Goal: Task Accomplishment & Management: Manage account settings

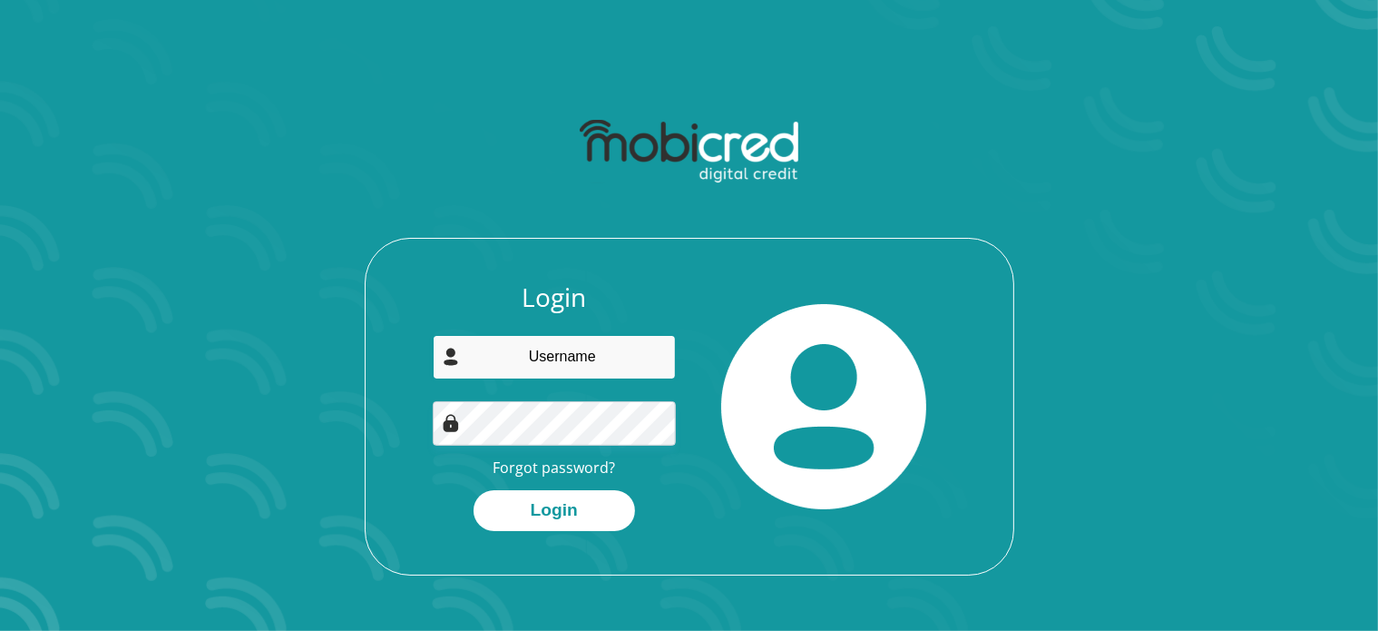
type input "[EMAIL_ADDRESS][DOMAIN_NAME]"
click at [237, 429] on div "Login [EMAIL_ADDRESS][DOMAIN_NAME] Forgot password? Login" at bounding box center [689, 342] width 974 height 466
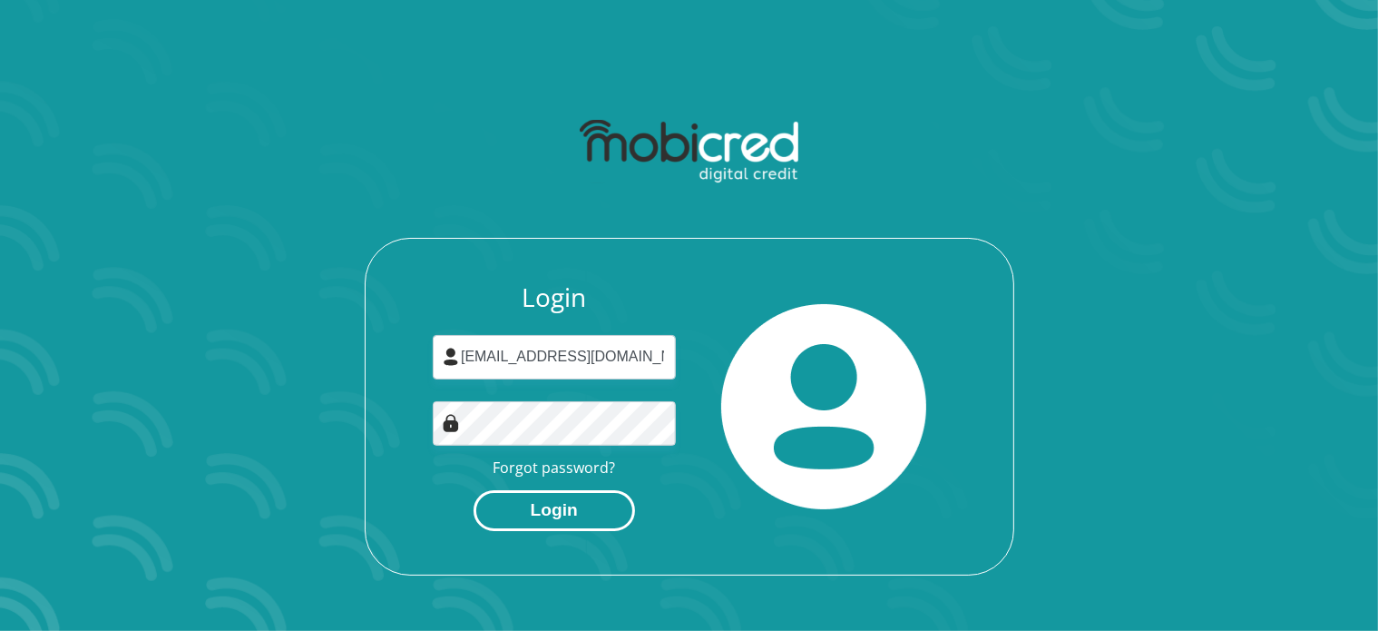
click at [548, 522] on button "Login" at bounding box center [555, 510] width 162 height 41
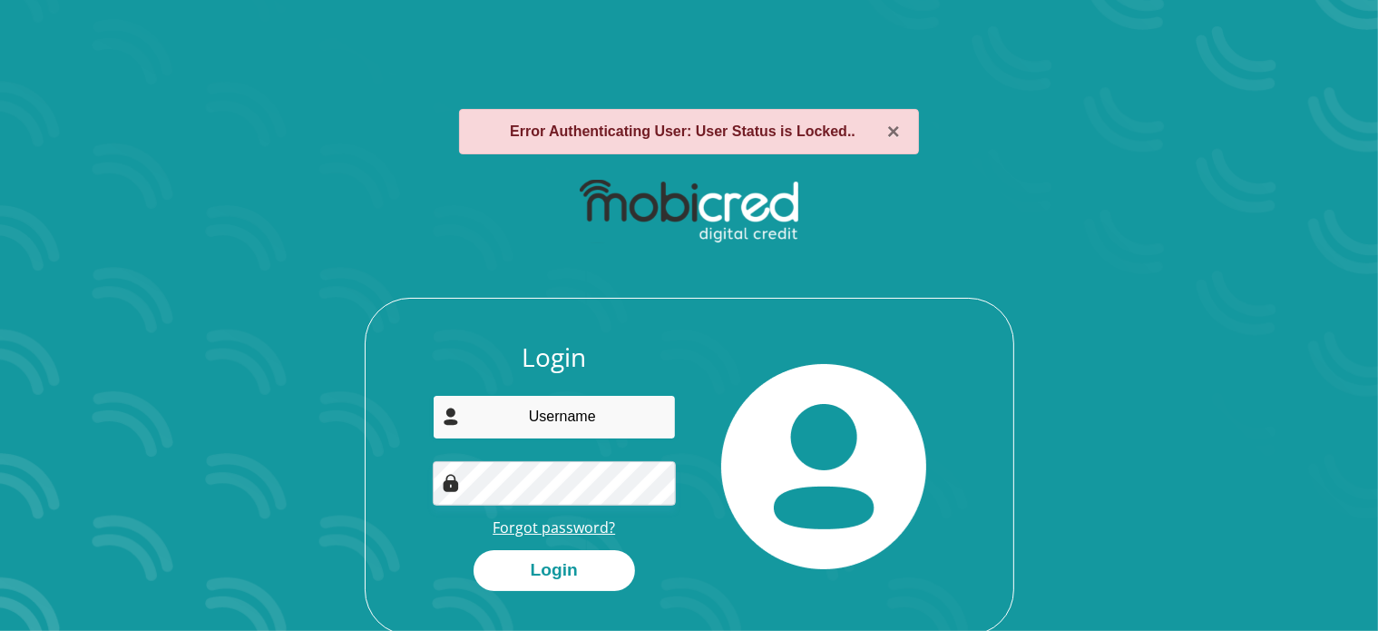
type input "[EMAIL_ADDRESS][DOMAIN_NAME]"
click at [548, 522] on link "Forgot password?" at bounding box center [554, 527] width 122 height 20
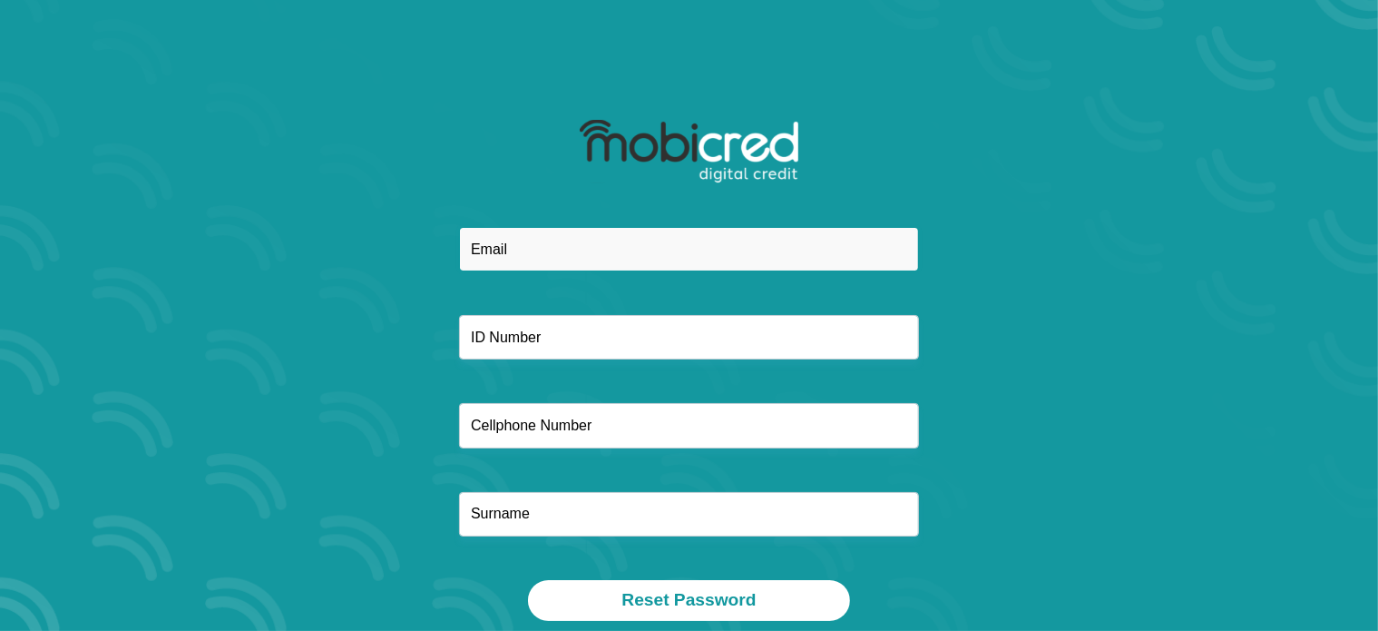
type input "[EMAIL_ADDRESS][DOMAIN_NAME]"
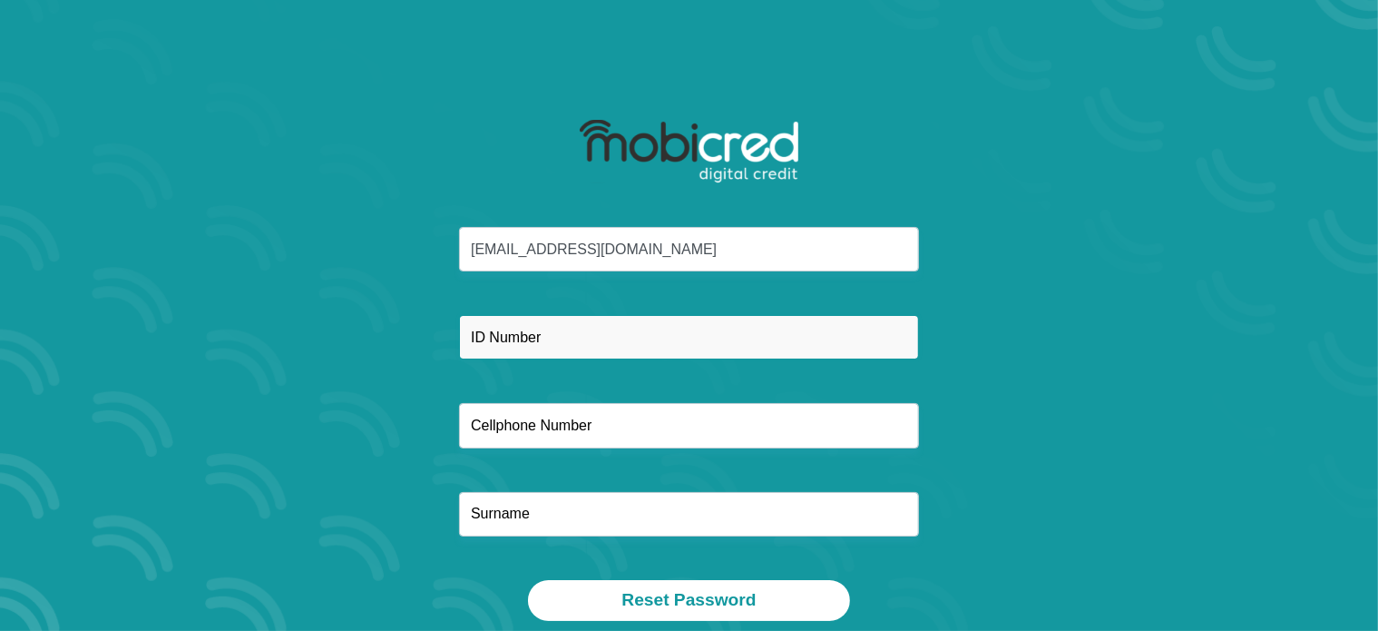
click at [625, 340] on input "text" at bounding box center [689, 337] width 460 height 44
click at [625, 340] on input "8811255" at bounding box center [689, 337] width 460 height 44
type input "8811255836084"
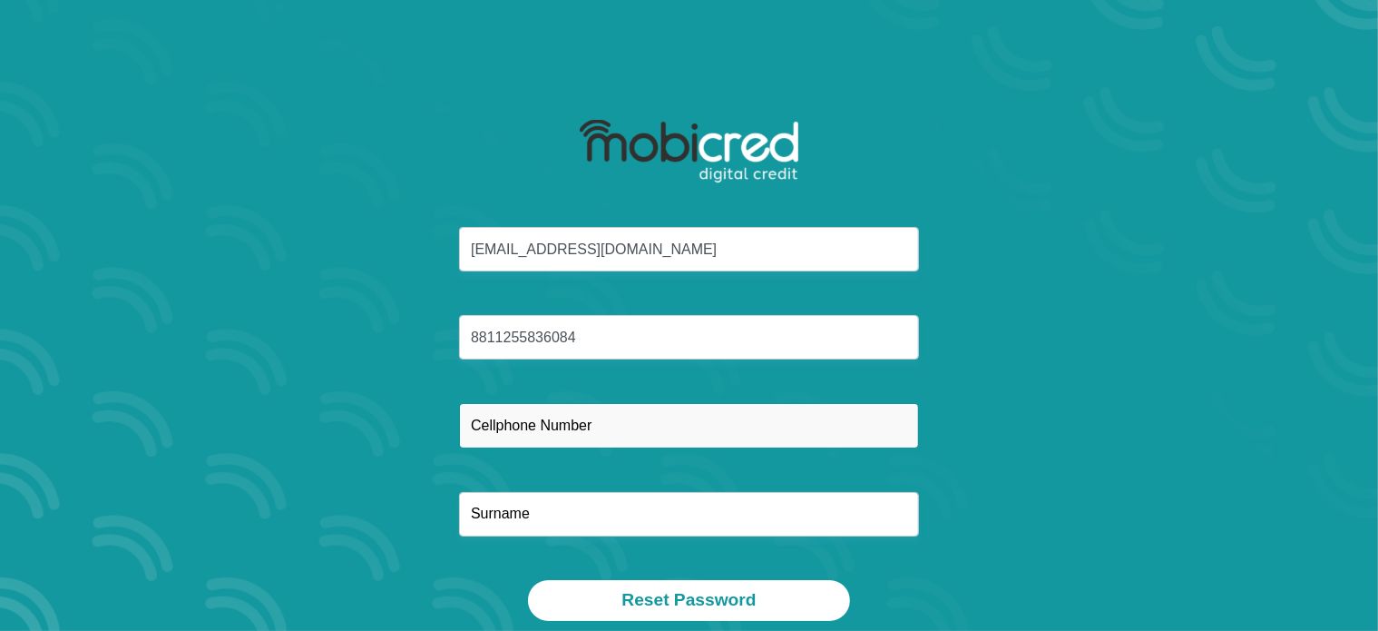
click at [570, 432] on input "text" at bounding box center [689, 425] width 460 height 44
type input "0729806932"
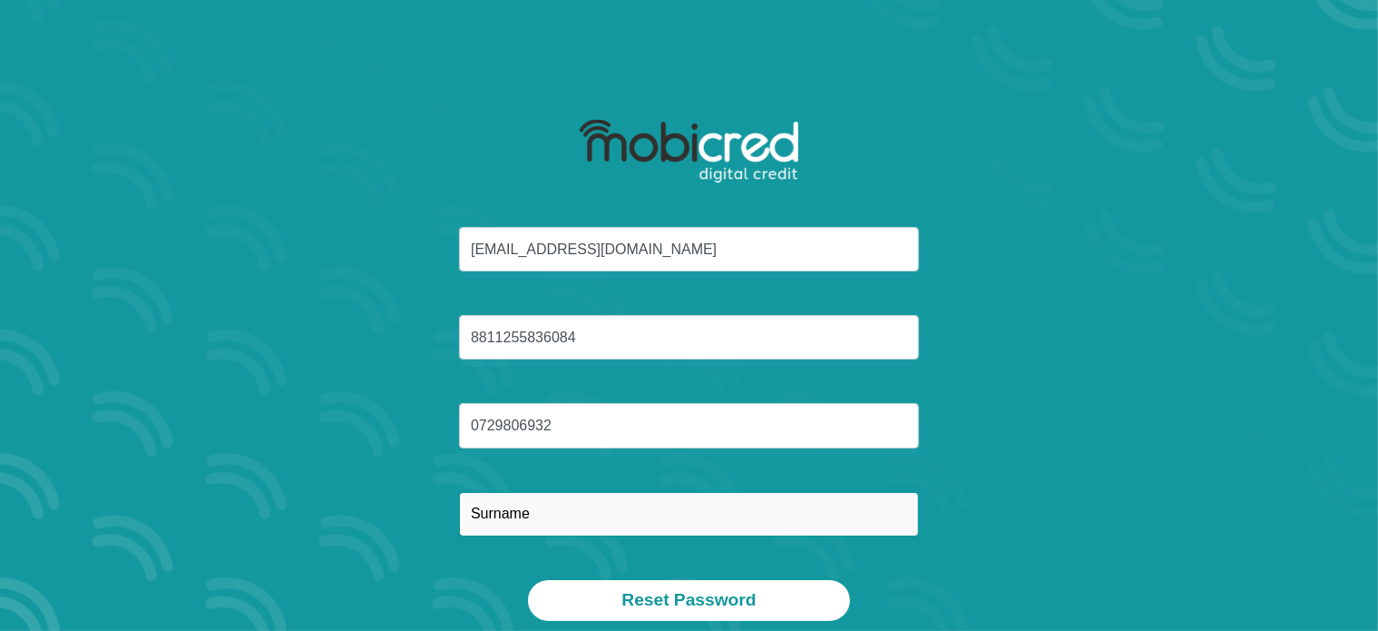
type input "Ntimane"
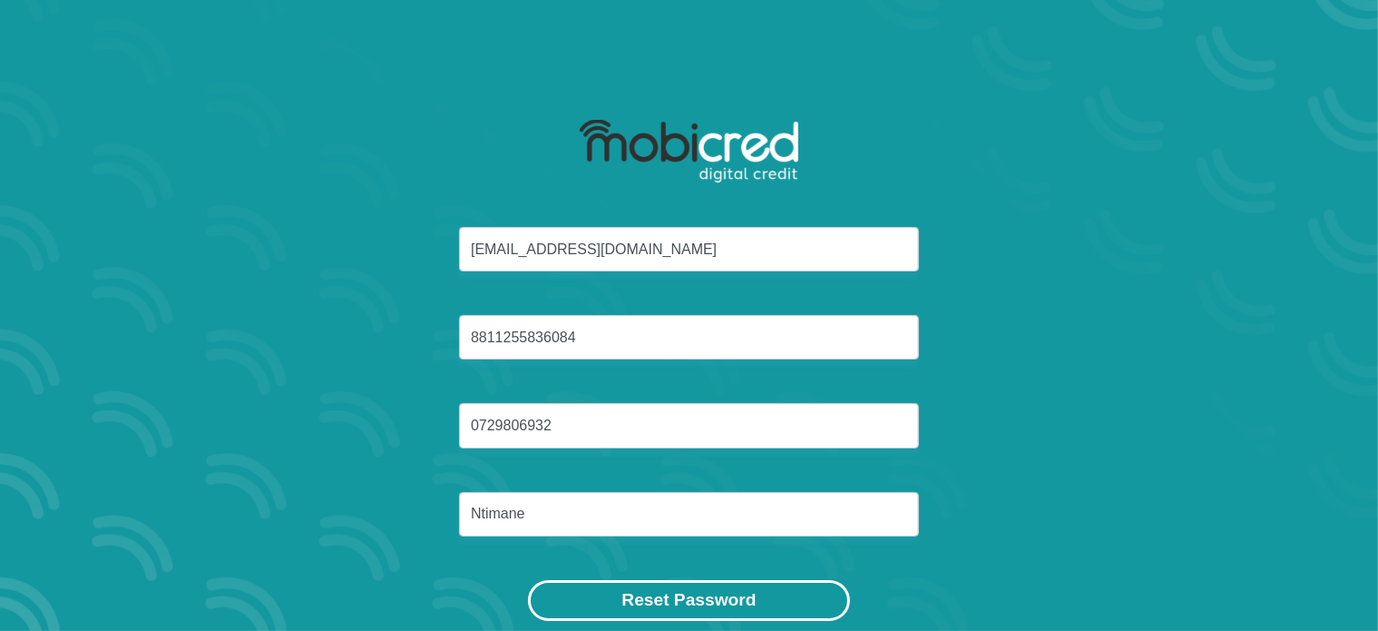
click at [612, 594] on button "Reset Password" at bounding box center [688, 600] width 321 height 41
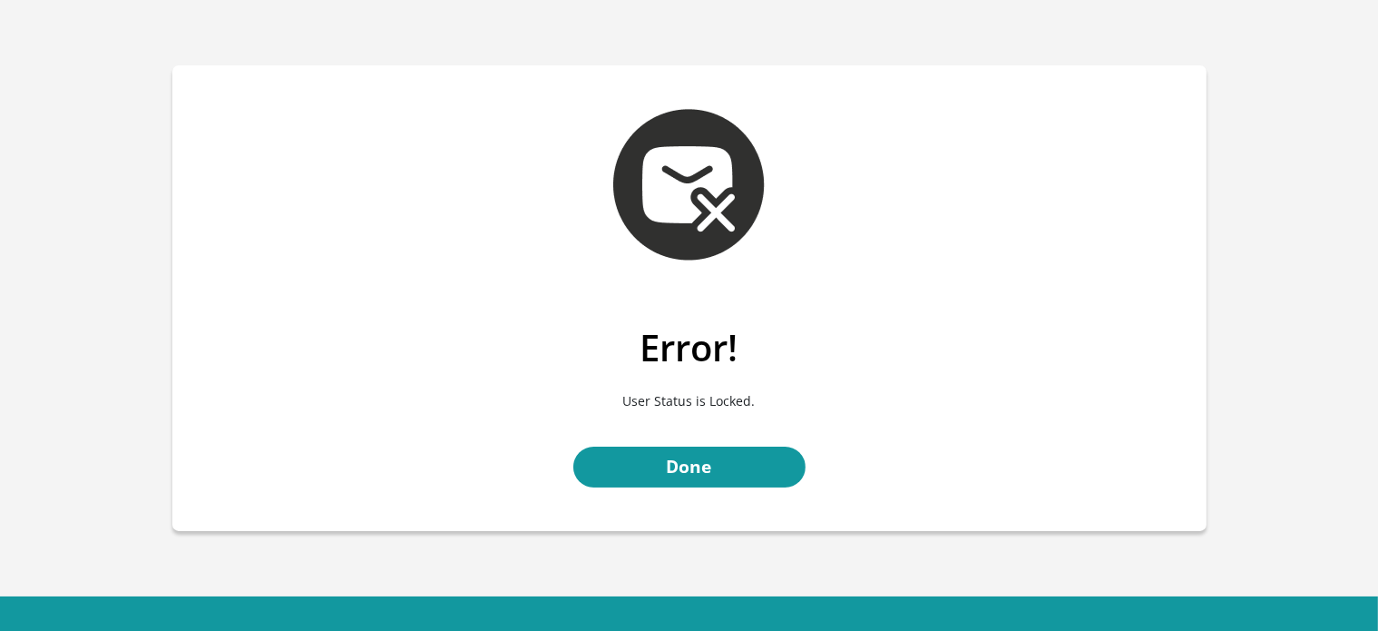
drag, startPoint x: 0, startPoint y: 0, endPoint x: 688, endPoint y: 551, distance: 881.1
click at [688, 551] on body "Error! User Status is Locked. Done This product is in partnership with RCS a Re…" at bounding box center [689, 350] width 1378 height 700
click at [709, 464] on link "Done" at bounding box center [689, 466] width 232 height 41
